Goal: Task Accomplishment & Management: Use online tool/utility

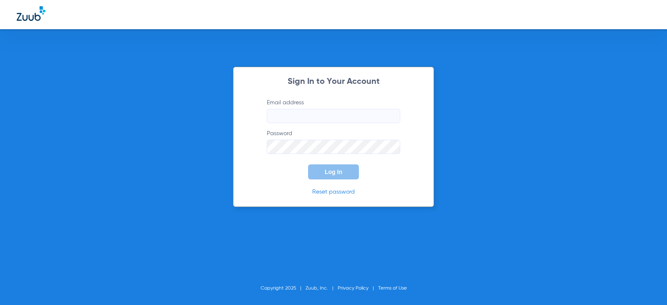
click at [290, 112] on input "Email address" at bounding box center [333, 116] width 133 height 14
click at [370, 121] on input "[EMAIL_ADDRESS]" at bounding box center [333, 116] width 133 height 14
type input "[EMAIL_ADDRESS][DOMAIN_NAME]"
click at [308, 164] on button "Log In" at bounding box center [333, 171] width 51 height 15
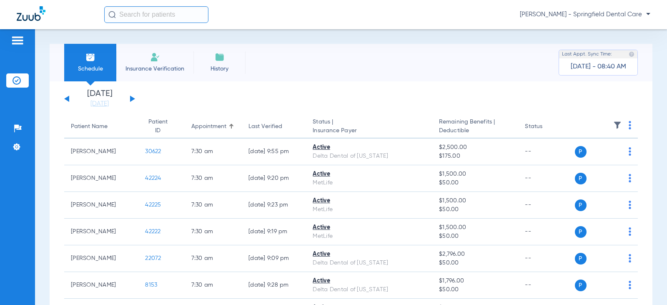
click at [150, 18] on input "text" at bounding box center [156, 14] width 104 height 17
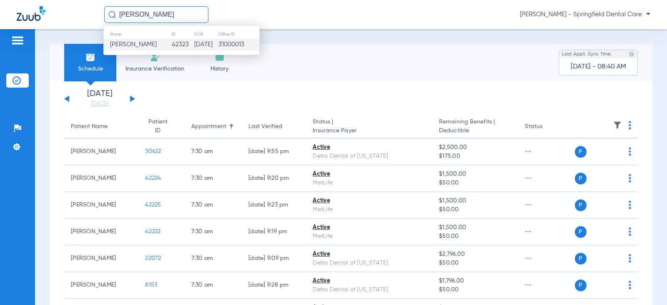
type input "[PERSON_NAME]"
click at [181, 45] on td "42323" at bounding box center [182, 45] width 23 height 12
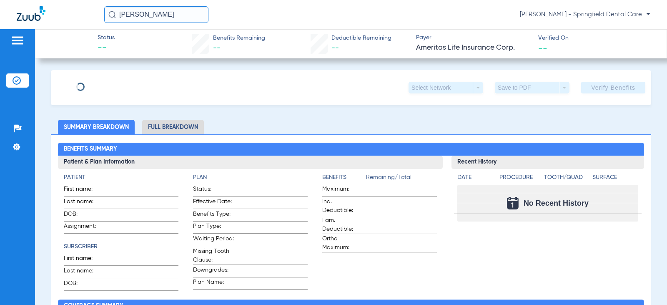
type input "[PERSON_NAME]"
type input "[DATE]"
type input "036883543"
type input "0252025923"
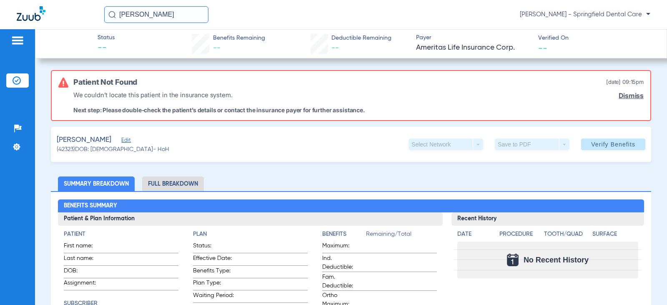
click at [122, 140] on span "Edit" at bounding box center [125, 141] width 8 height 8
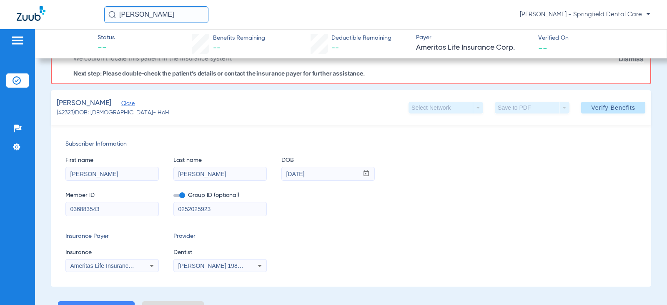
scroll to position [83, 0]
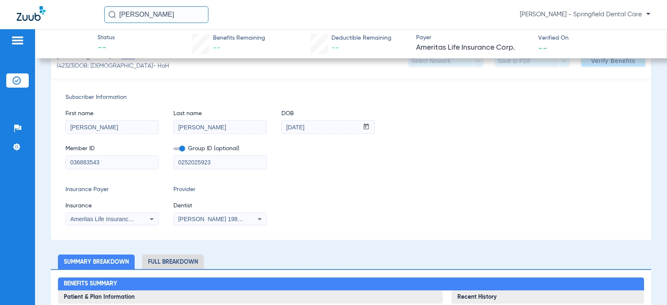
drag, startPoint x: 118, startPoint y: 163, endPoint x: 0, endPoint y: 179, distance: 119.5
click at [0, 179] on div "Patients Insurance Verification Setup Help Center Settings Status -- Benefits R…" at bounding box center [333, 181] width 667 height 305
drag, startPoint x: 220, startPoint y: 164, endPoint x: 108, endPoint y: 178, distance: 112.6
click at [108, 178] on div "Subscriber Information First name [PERSON_NAME] Last name [PERSON_NAME] mm / dd…" at bounding box center [351, 158] width 600 height 161
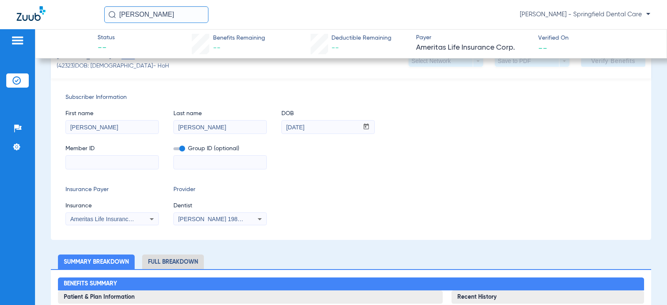
click at [141, 216] on div "Ameritas Life Insurance Corp." at bounding box center [112, 219] width 93 height 10
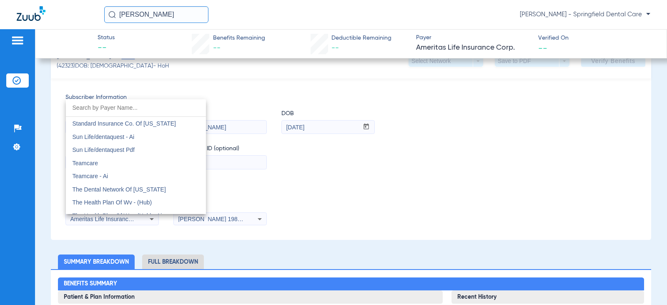
scroll to position [4552, 0]
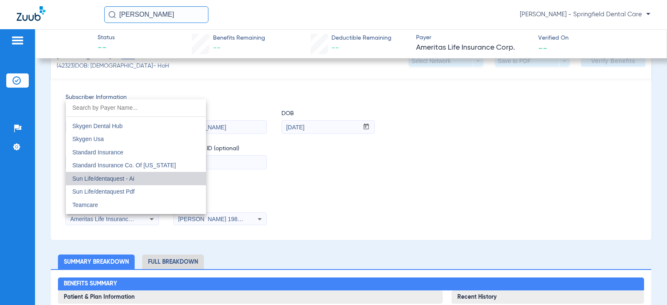
click at [140, 179] on mat-option "Sun Life/dentaquest - Ai" at bounding box center [136, 178] width 140 height 13
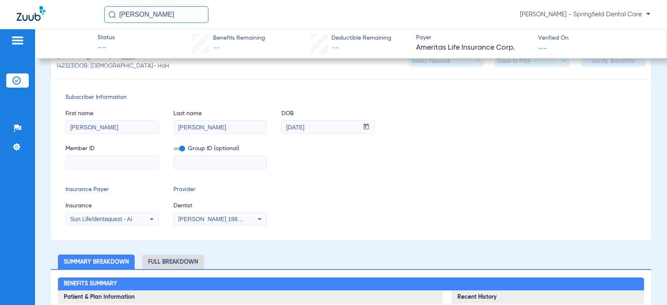
click at [131, 159] on input at bounding box center [112, 161] width 93 height 13
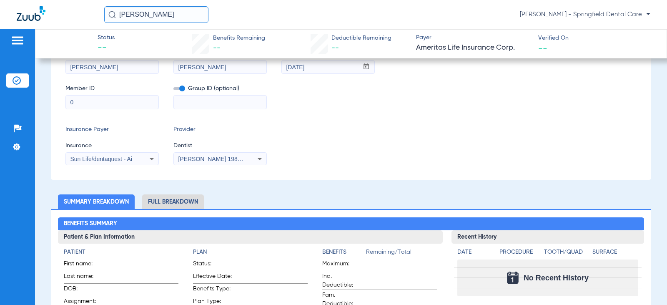
scroll to position [83, 0]
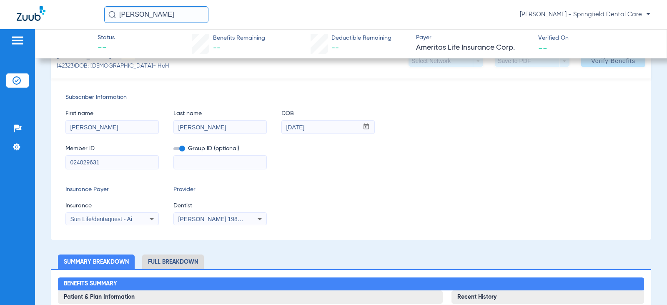
type input "024029631"
click at [573, 104] on div "First name [PERSON_NAME] Last name [PERSON_NAME] mm / dd / yyyy [DATE]" at bounding box center [350, 118] width 571 height 32
click at [226, 82] on div "Subscriber Information First name [PERSON_NAME] Last name [PERSON_NAME] mm / dd…" at bounding box center [351, 158] width 600 height 161
click at [163, 14] on input "[PERSON_NAME]" at bounding box center [156, 14] width 104 height 17
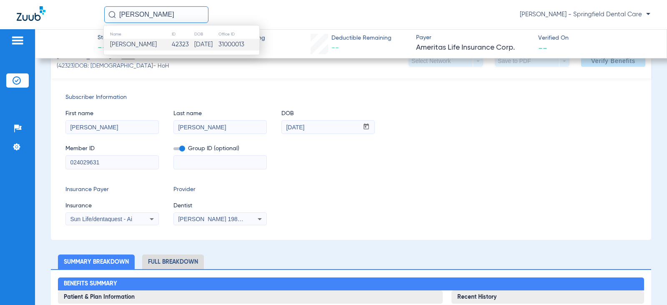
click at [163, 15] on input "[PERSON_NAME]" at bounding box center [156, 14] width 104 height 17
type input "[PERSON_NAME]"
click at [153, 44] on span "[PERSON_NAME]" at bounding box center [133, 44] width 47 height 6
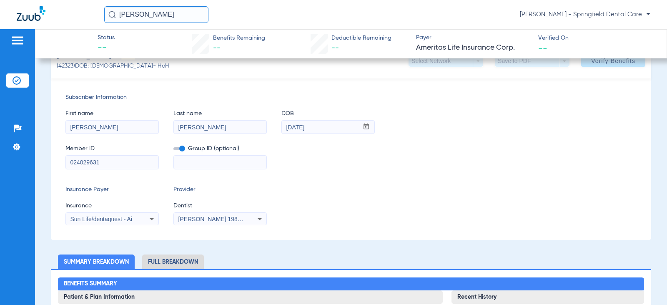
click at [513, 128] on div "First name [PERSON_NAME] Last name [PERSON_NAME] mm / dd / yyyy [DATE]" at bounding box center [350, 118] width 571 height 32
click at [245, 217] on div "[PERSON_NAME] 1982829420" at bounding box center [220, 219] width 93 height 10
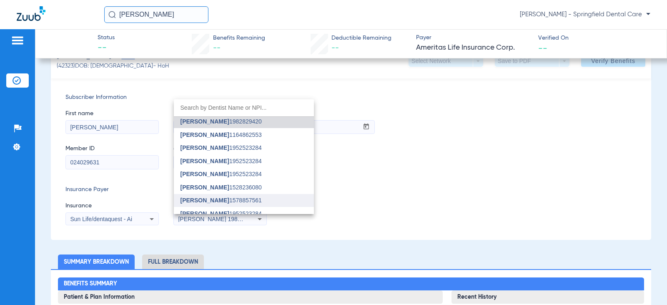
scroll to position [0, 0]
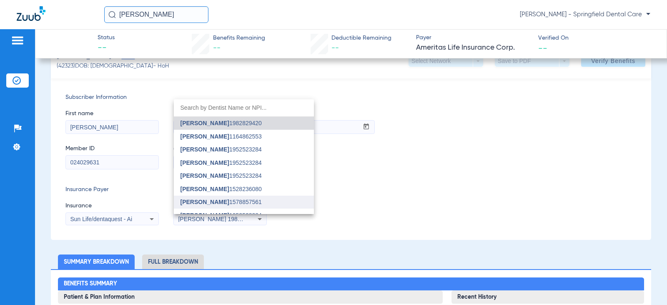
click at [240, 203] on span "[PERSON_NAME] 1578857561" at bounding box center [220, 202] width 81 height 6
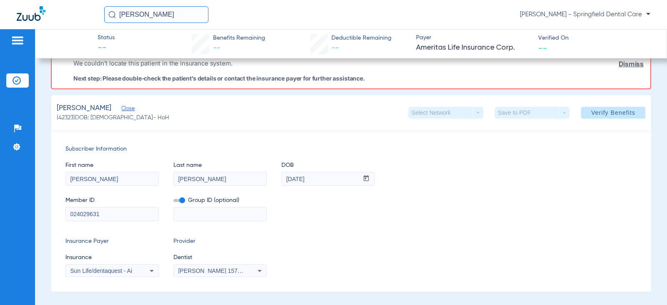
scroll to position [83, 0]
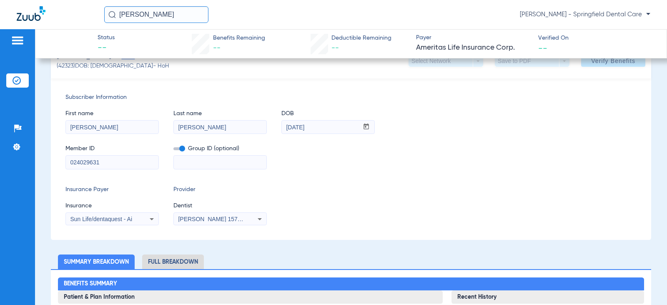
click at [236, 119] on mat-form-field "[PERSON_NAME]" at bounding box center [219, 126] width 93 height 16
click at [460, 142] on div "Member ID 024029631 Group ID (optional)" at bounding box center [350, 153] width 571 height 32
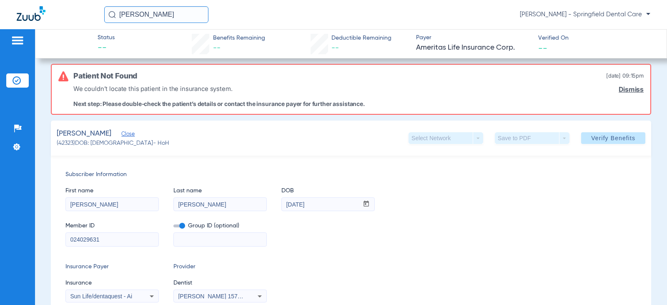
scroll to position [0, 0]
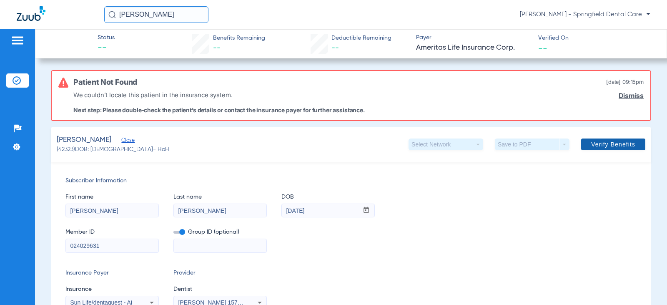
click at [602, 140] on span at bounding box center [613, 144] width 64 height 20
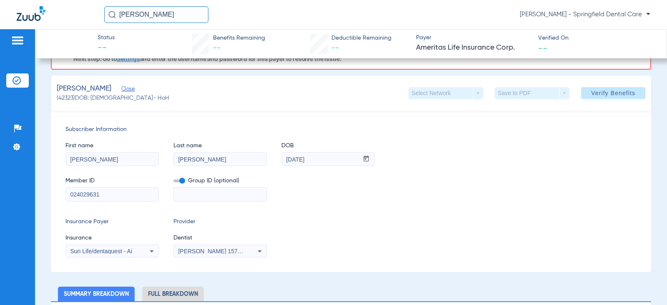
scroll to position [125, 0]
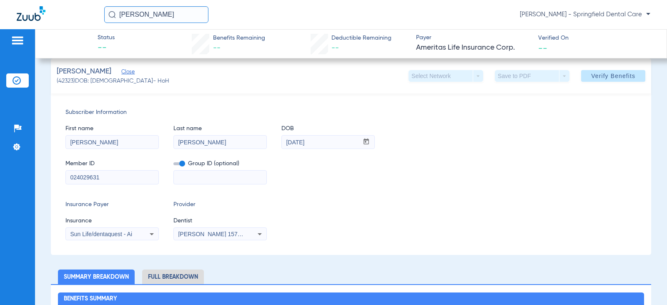
click at [143, 232] on div "Sun Life/dentaquest - Ai" at bounding box center [112, 234] width 93 height 10
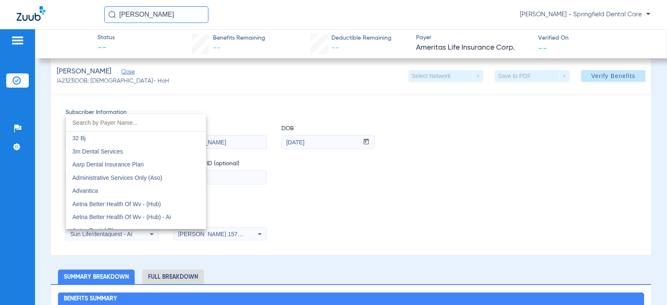
scroll to position [4524, 0]
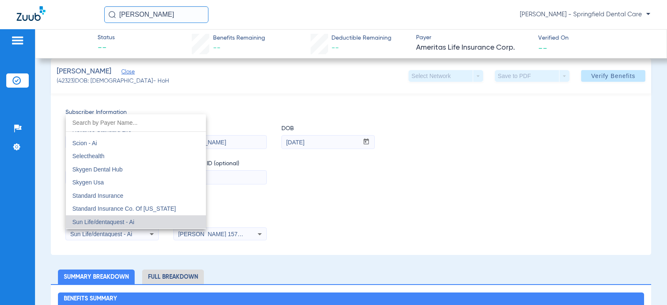
click at [146, 222] on mat-option "Sun Life/dentaquest - Ai" at bounding box center [136, 221] width 140 height 13
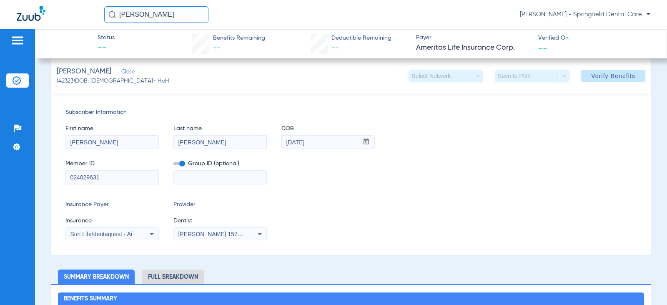
click at [426, 206] on div "Insurance Payer Insurance Sun Life/dentaquest - Ai Provider Dentist [PERSON_NAM…" at bounding box center [350, 220] width 571 height 40
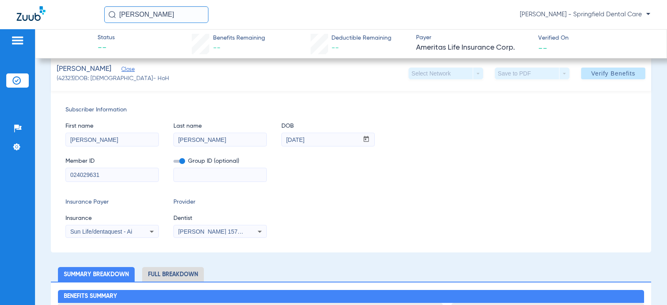
scroll to position [125, 0]
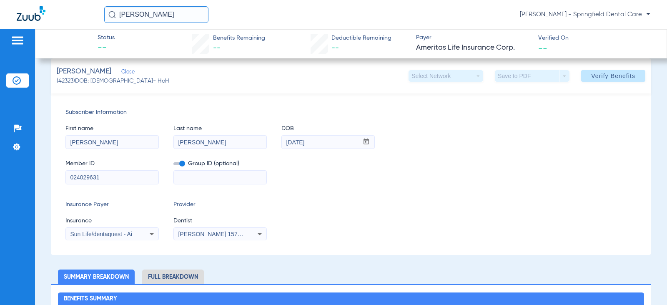
click at [128, 145] on input "[PERSON_NAME]" at bounding box center [112, 141] width 93 height 13
drag, startPoint x: 128, startPoint y: 145, endPoint x: 0, endPoint y: 145, distance: 127.9
click at [0, 145] on div "Patients Insurance Verification Setup Help Center Settings Status -- Benefits R…" at bounding box center [333, 181] width 667 height 305
